Goal: Find specific page/section: Find specific page/section

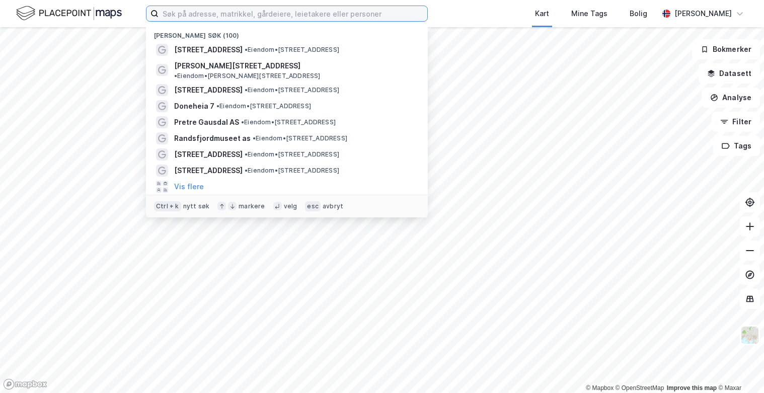
click at [192, 10] on input at bounding box center [292, 13] width 269 height 15
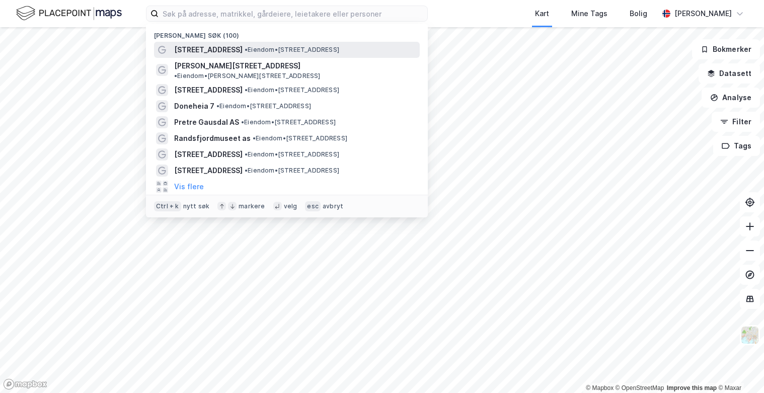
click at [243, 44] on div "[STREET_ADDRESS] • Eiendom • [STREET_ADDRESS]" at bounding box center [296, 50] width 244 height 12
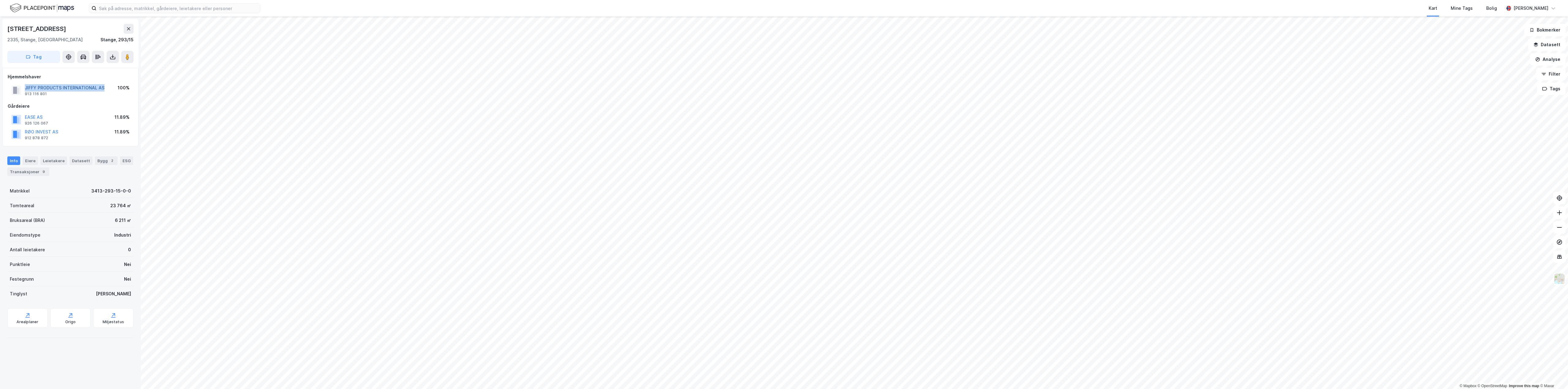
drag, startPoint x: 107, startPoint y: 89, endPoint x: 26, endPoint y: 88, distance: 81.0
click at [26, 88] on div "JIFFY PRODUCTS INTERNATIONAL AS 913 116 801 100%" at bounding box center [71, 90] width 125 height 15
copy button "JIFFY PRODUCTS INTERNATIONAL AS"
